Goal: Task Accomplishment & Management: Manage account settings

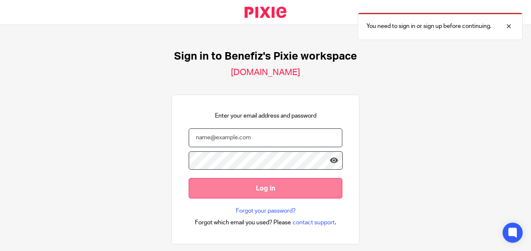
type input "[PERSON_NAME][EMAIL_ADDRESS][PERSON_NAME][DOMAIN_NAME]"
click at [279, 184] on input "Log in" at bounding box center [266, 188] width 154 height 20
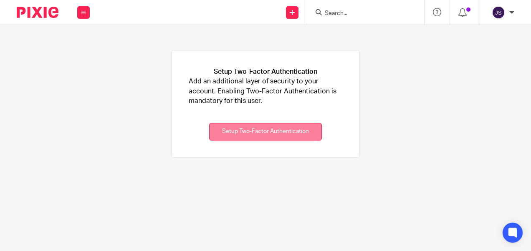
click at [306, 134] on button "Setup Two-Factor Authentication" at bounding box center [265, 132] width 113 height 18
